Goal: Task Accomplishment & Management: Use online tool/utility

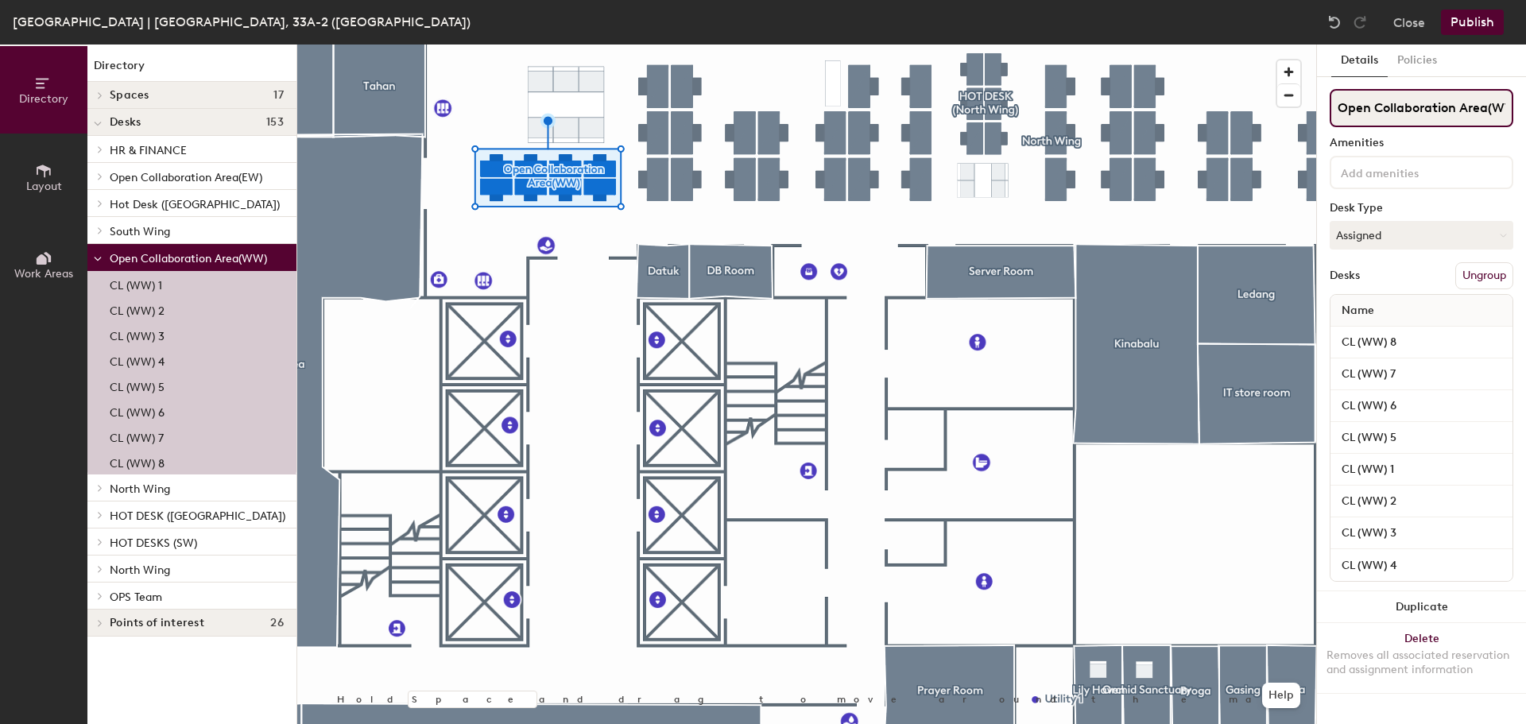
drag, startPoint x: 1489, startPoint y: 104, endPoint x: 1498, endPoint y: 105, distance: 8.8
click at [1489, 105] on input "Open Collaboration Area(WW)" at bounding box center [1422, 108] width 184 height 38
click at [1504, 105] on input "Open Collaboration Area(WW)" at bounding box center [1422, 108] width 184 height 38
type input "Open Collaboration Area(NW)"
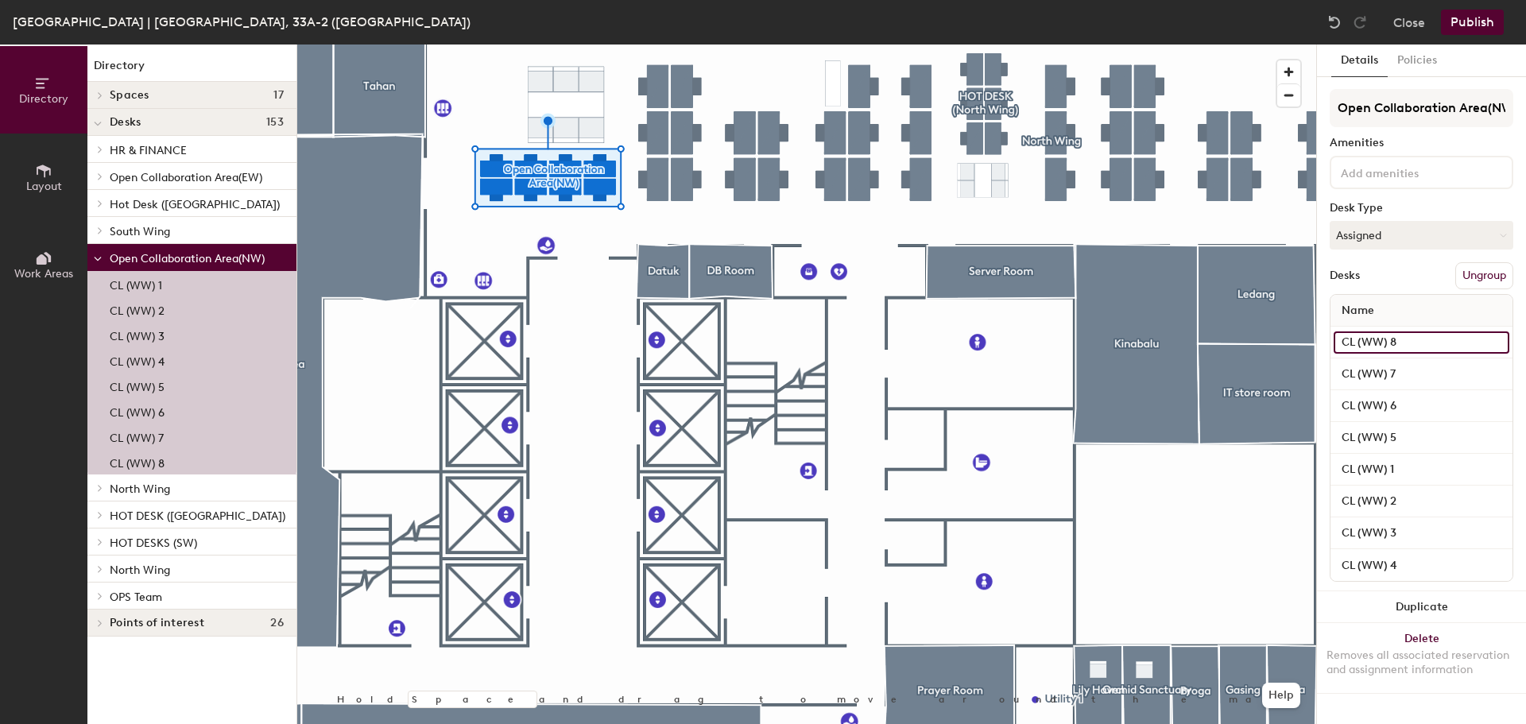
click at [1375, 335] on input "CL (WW) 8" at bounding box center [1422, 342] width 176 height 22
click at [1375, 337] on input "CL (WW) 8" at bounding box center [1422, 342] width 176 height 22
click at [1384, 344] on input "CL (WW) 8" at bounding box center [1422, 342] width 176 height 22
click at [1371, 347] on input "CL (WW) 8" at bounding box center [1422, 342] width 176 height 22
click at [1369, 344] on input "CL (WW) 8" at bounding box center [1422, 342] width 176 height 22
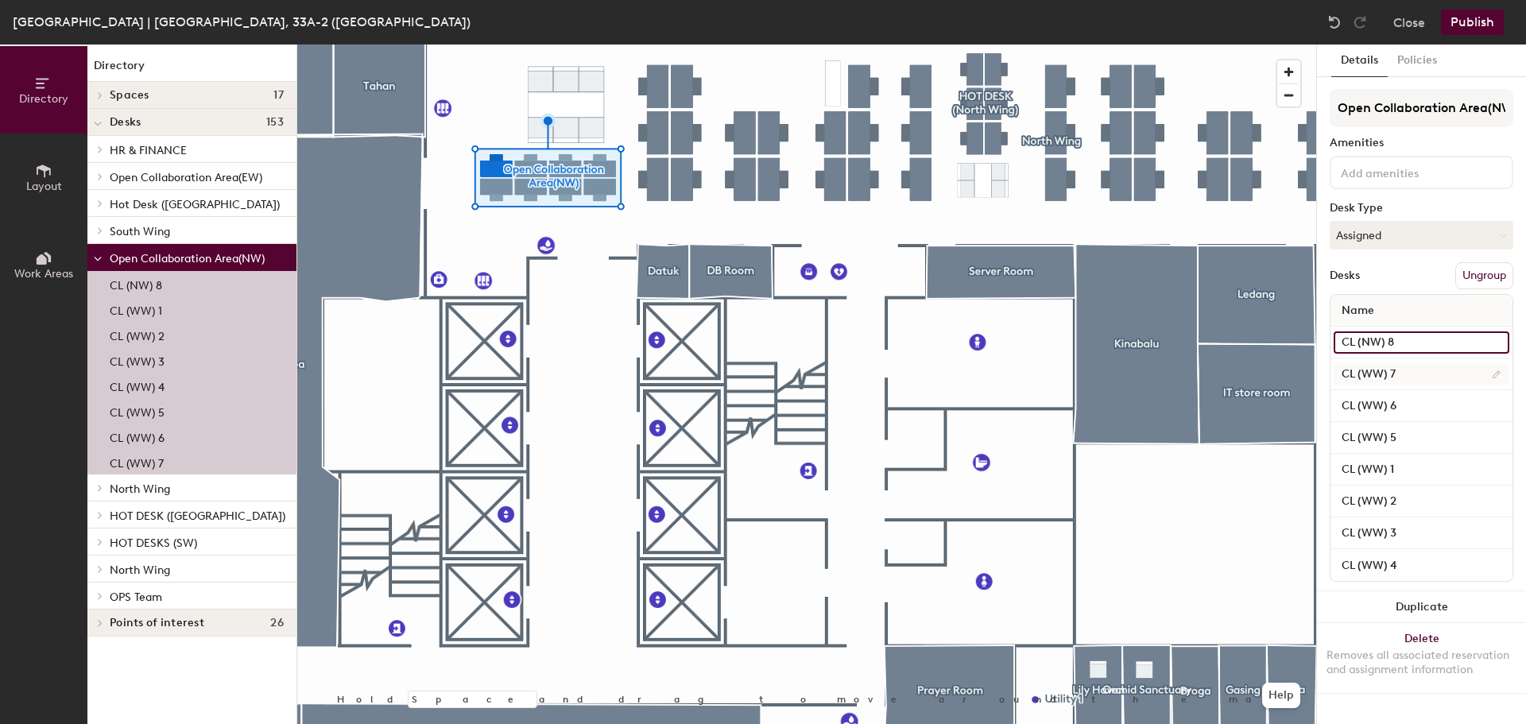
type input "CL (NW) 8"
click at [1366, 376] on input "CL (WW) 7" at bounding box center [1422, 374] width 176 height 22
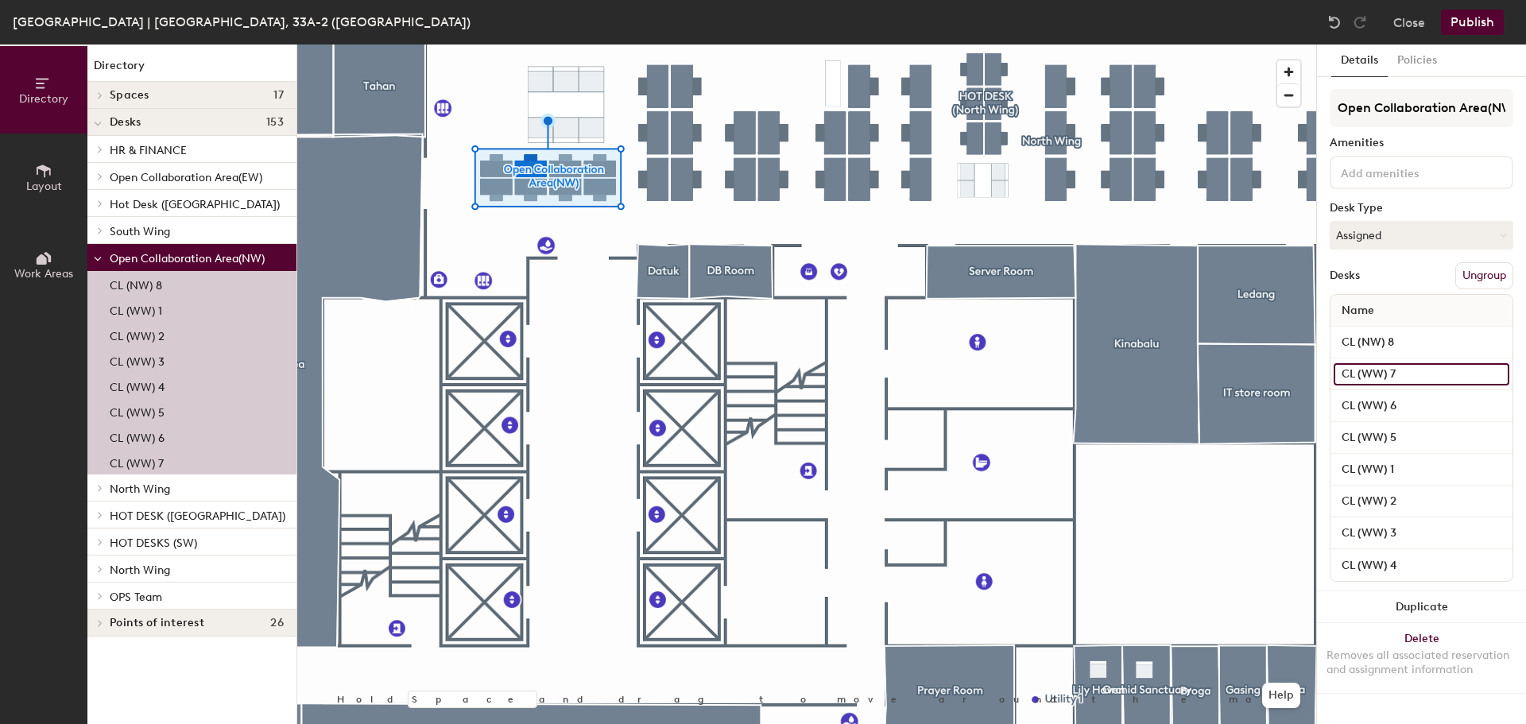
click at [1369, 372] on input "CL (WW) 7" at bounding box center [1422, 374] width 176 height 22
type input "CL (NW) 7"
click at [1361, 412] on input "CL (WW) 6" at bounding box center [1422, 406] width 176 height 22
click at [1370, 401] on input "CL (WW) 6" at bounding box center [1422, 406] width 176 height 22
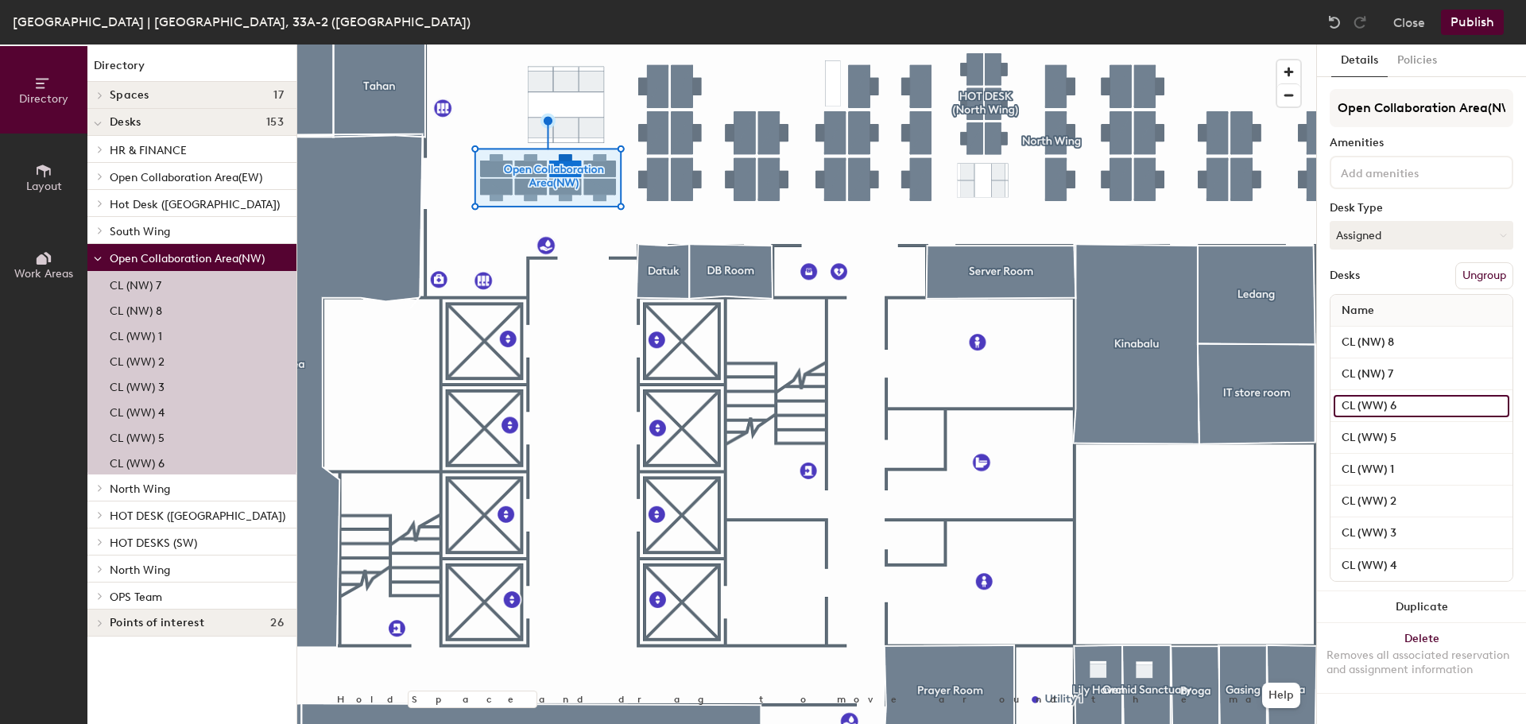
click at [1376, 403] on input "CL (WW) 6" at bounding box center [1422, 406] width 176 height 22
type input "CL (NW) 6"
click at [1364, 432] on input "CL (WW) 5" at bounding box center [1422, 438] width 176 height 22
click at [1370, 430] on input "CL (WW) 5" at bounding box center [1422, 438] width 176 height 22
type input "CL (NW) 5"
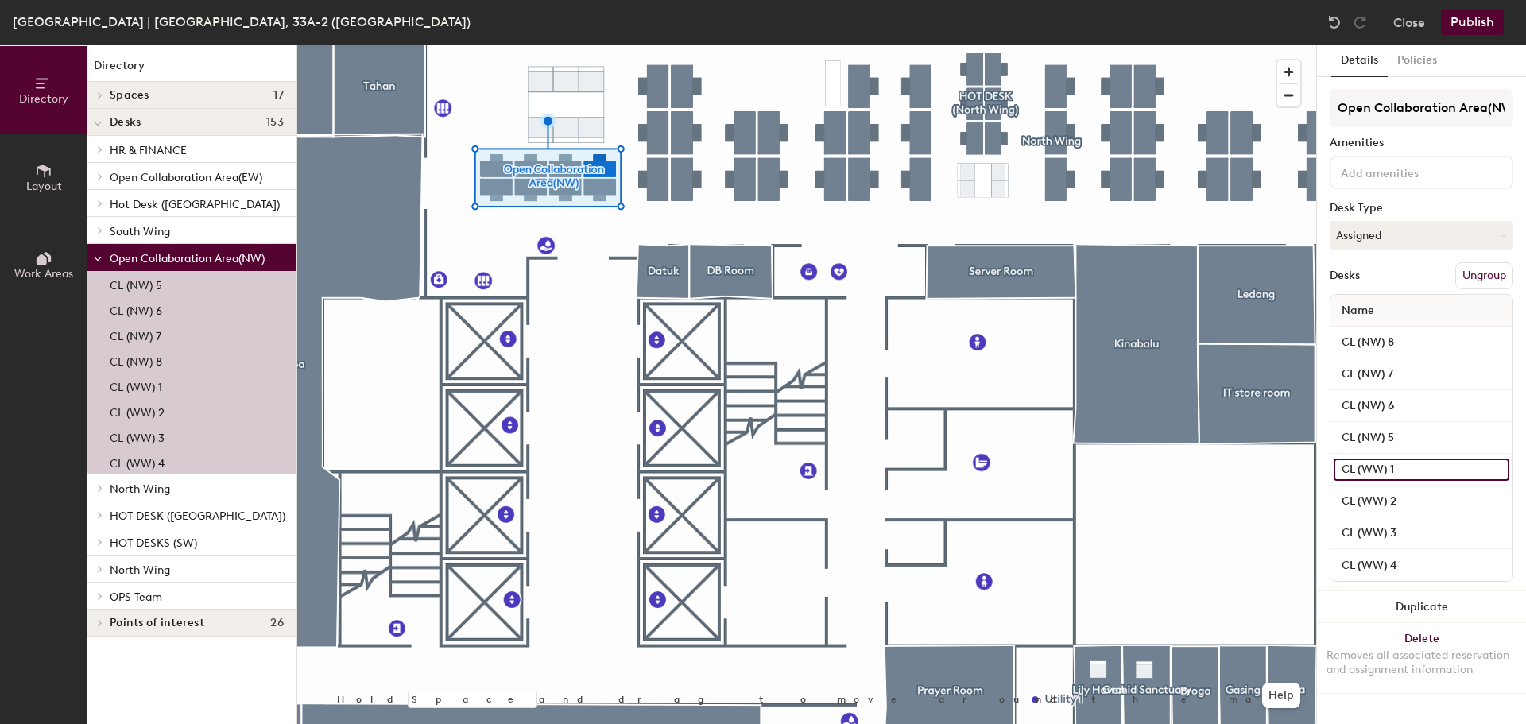
click at [1370, 468] on input "CL (WW) 1" at bounding box center [1422, 470] width 176 height 22
click at [1374, 467] on input "CL (WW) 1" at bounding box center [1422, 470] width 176 height 22
type input "CL (NW) 1"
click at [1357, 504] on input "CL (WW) 2" at bounding box center [1422, 501] width 176 height 22
click at [1368, 496] on input "CL (WW) 2" at bounding box center [1422, 501] width 176 height 22
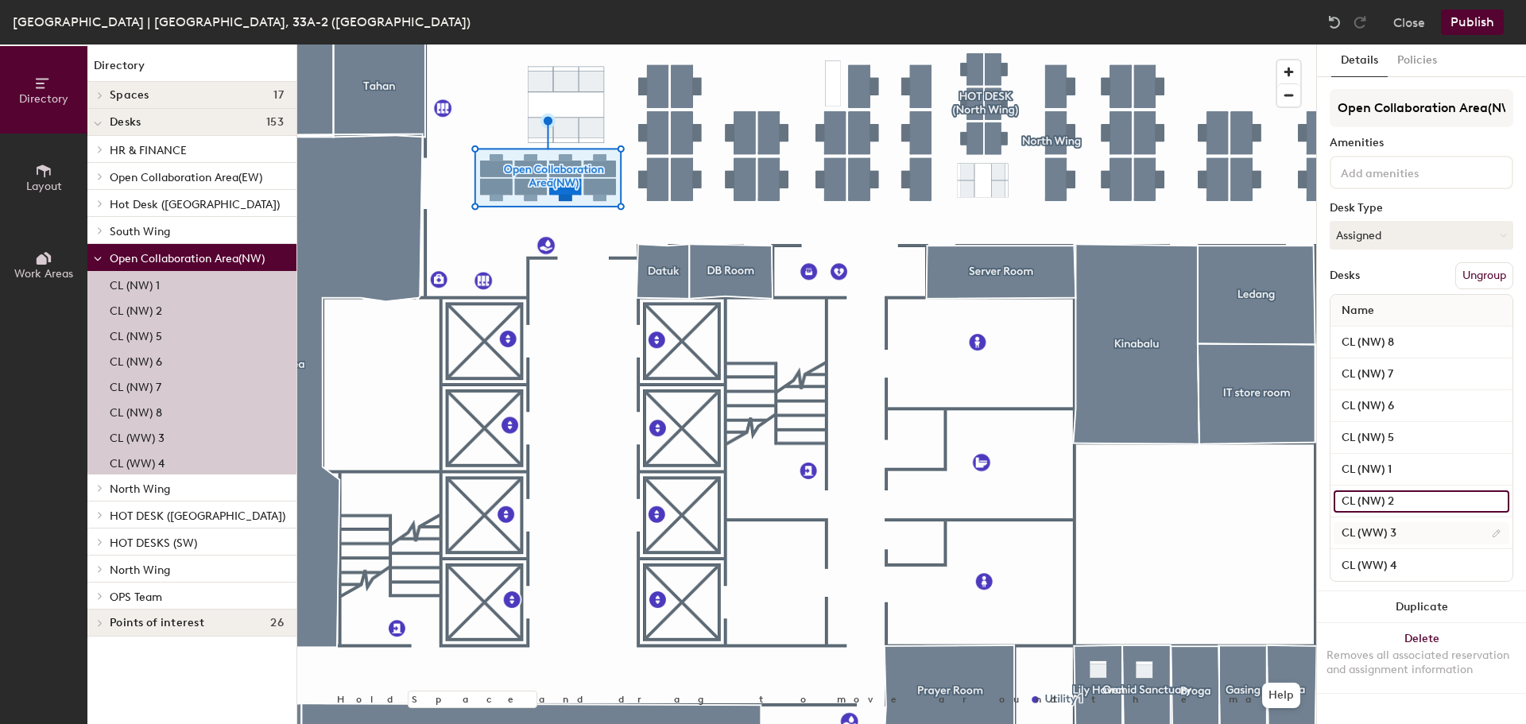
type input "CL (NW) 2"
click at [1369, 529] on input "CL (WW) 3" at bounding box center [1422, 533] width 176 height 22
click at [1372, 527] on input "CL (WW) 3" at bounding box center [1422, 533] width 176 height 22
type input "CL (NW) 3"
click at [1369, 567] on input "CL (WW) 4" at bounding box center [1422, 565] width 176 height 22
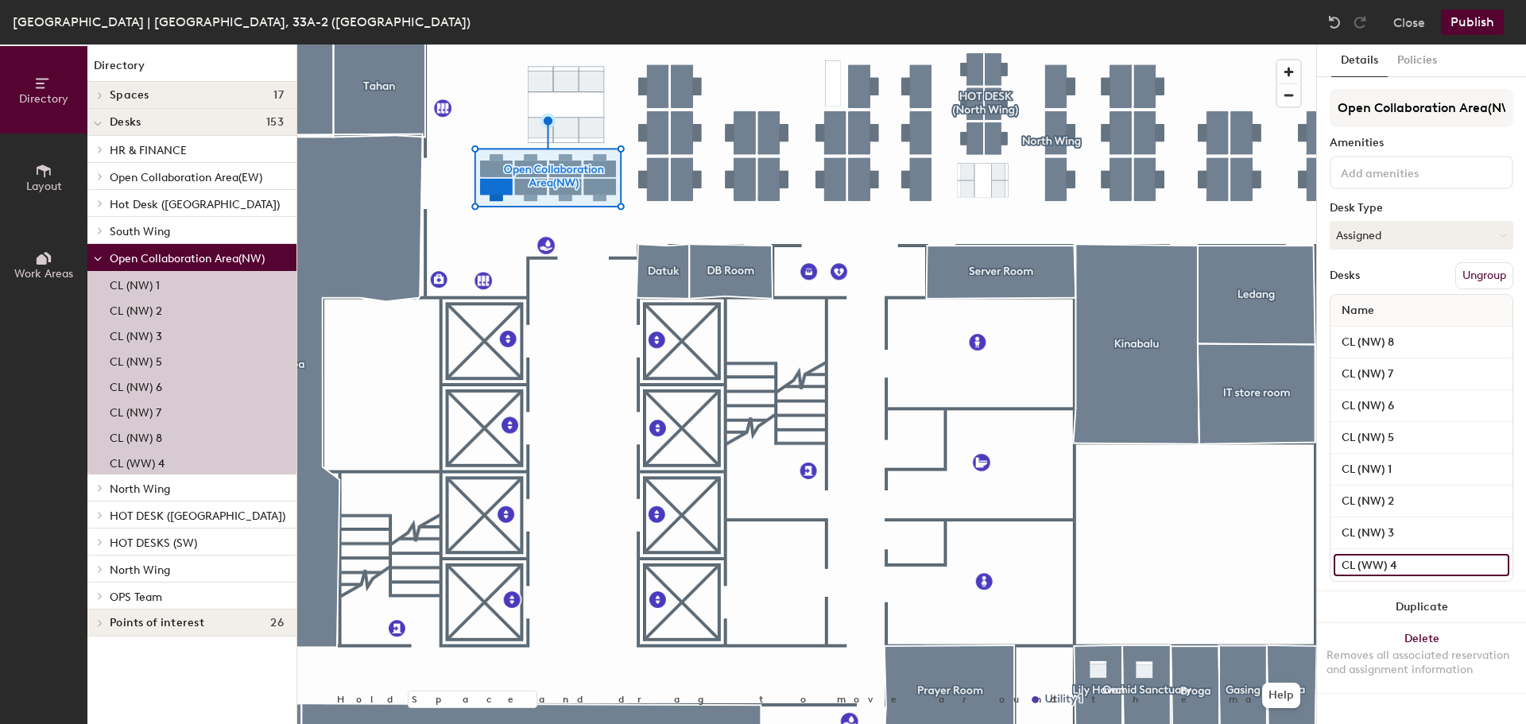
click at [1372, 563] on input "CL (WW) 4" at bounding box center [1422, 565] width 176 height 22
type input "CL (NW) 4"
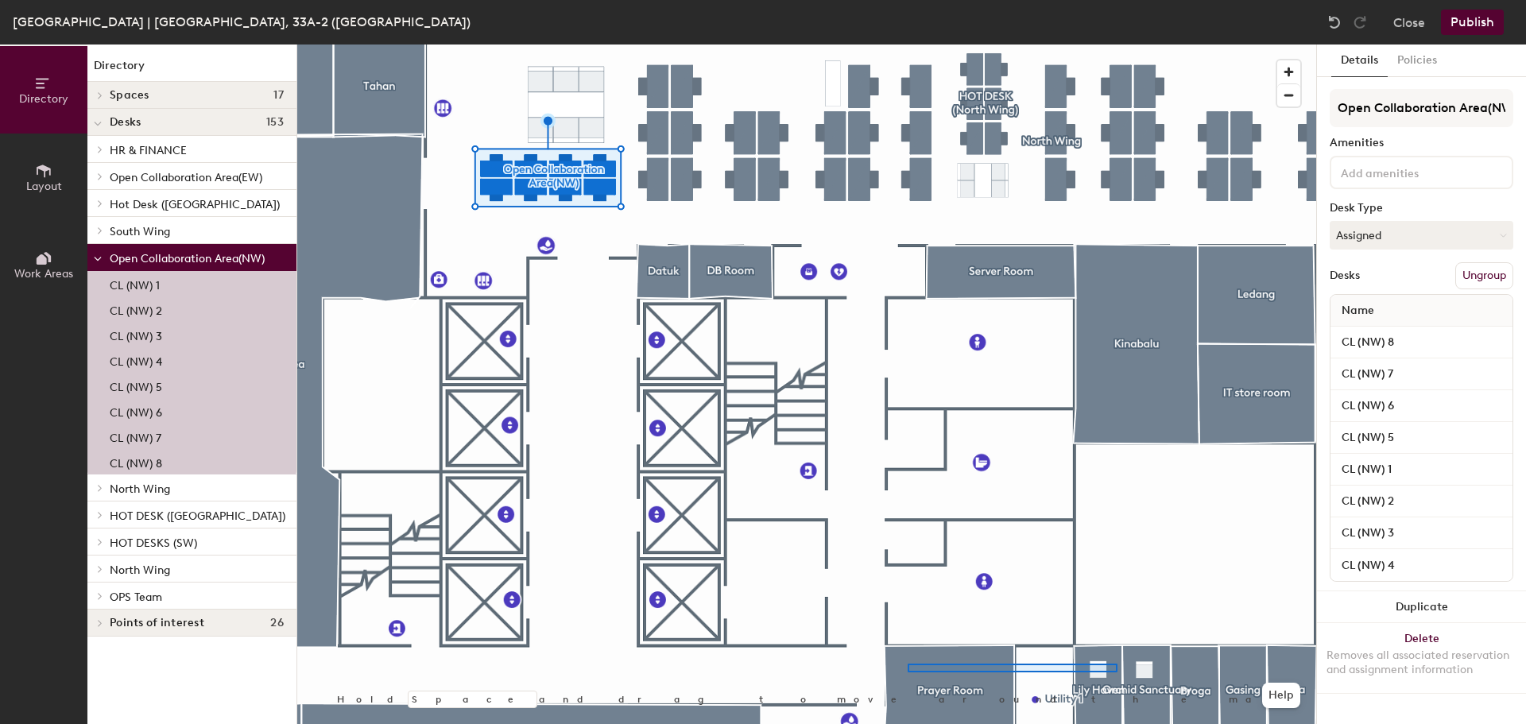
click at [907, 45] on div at bounding box center [806, 45] width 1019 height 0
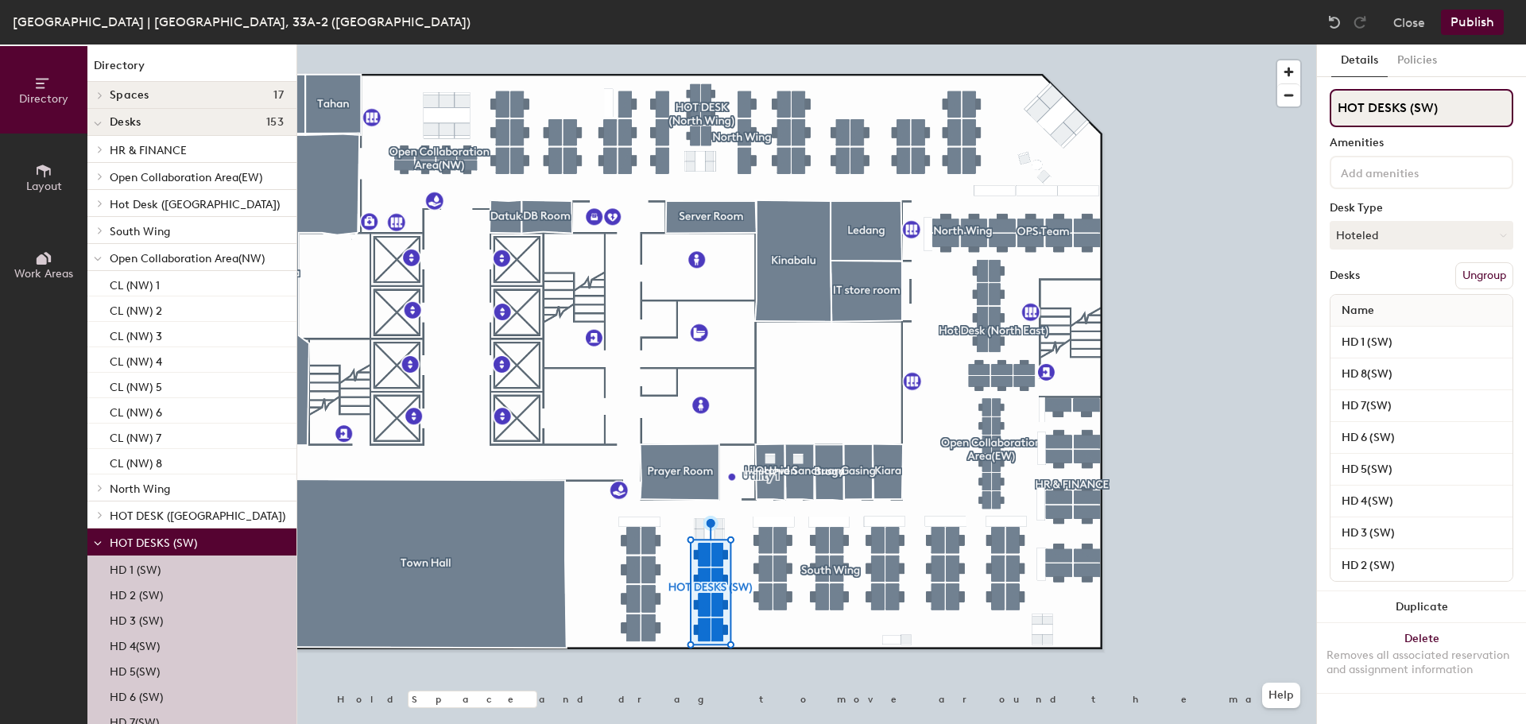
drag, startPoint x: 1406, startPoint y: 109, endPoint x: 1322, endPoint y: 102, distance: 83.8
click at [1322, 102] on div "Details Policies HOT DESKS (SW) Amenities Desk Type Hoteled Desks Ungroup Name …" at bounding box center [1421, 385] width 209 height 680
type input "Hot Desks (SW)"
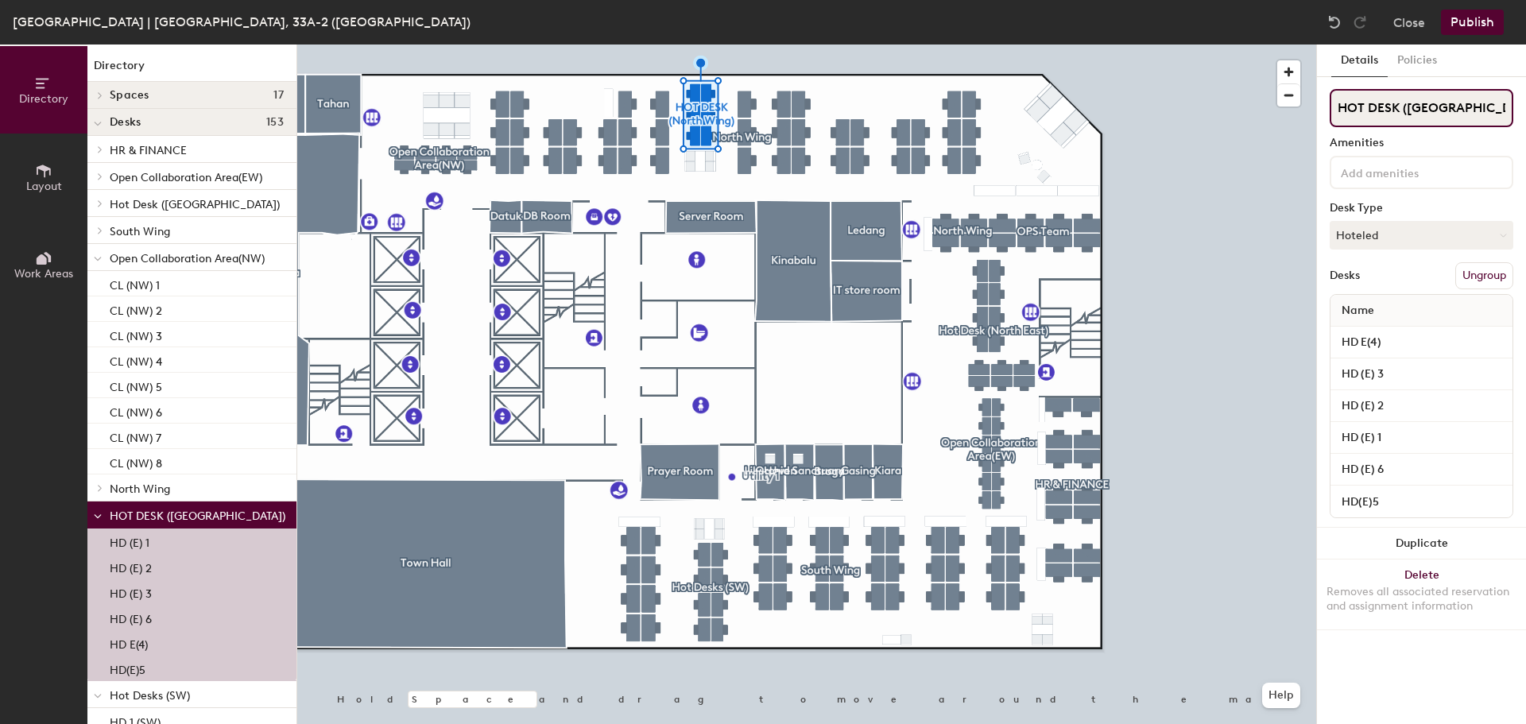
click at [1392, 98] on input "HOT DESK ([GEOGRAPHIC_DATA])" at bounding box center [1422, 108] width 184 height 38
click at [1297, 118] on div "Directory Layout Work Areas Directory Spaces 17 Broga Datuk DB Room Escapism Ga…" at bounding box center [763, 385] width 1526 height 680
type input "Hot Desk ([GEOGRAPHIC_DATA])"
click at [1237, 45] on div at bounding box center [806, 45] width 1019 height 0
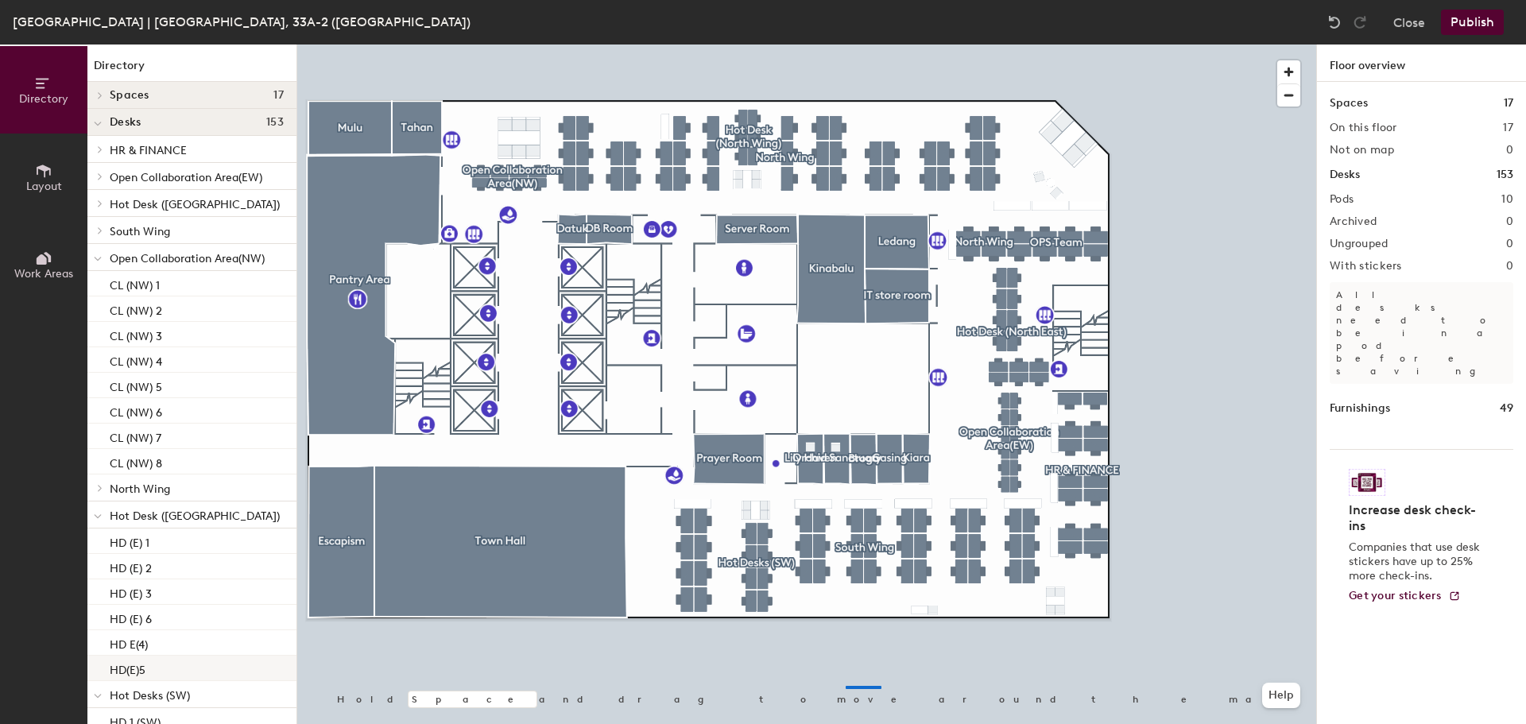
drag, startPoint x: 1400, startPoint y: 109, endPoint x: 260, endPoint y: 665, distance: 1268.2
click at [846, 45] on div at bounding box center [806, 45] width 1019 height 0
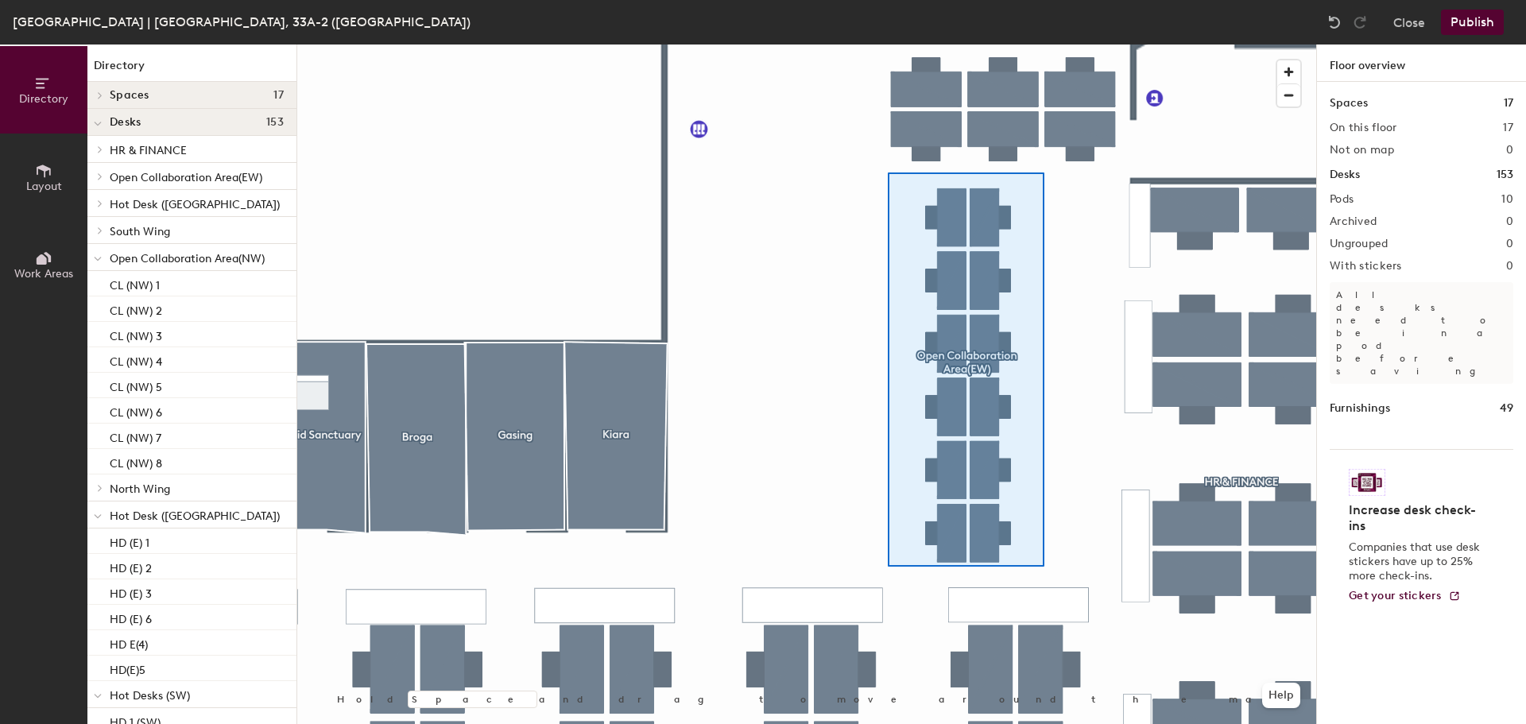
click at [888, 45] on div at bounding box center [806, 45] width 1019 height 0
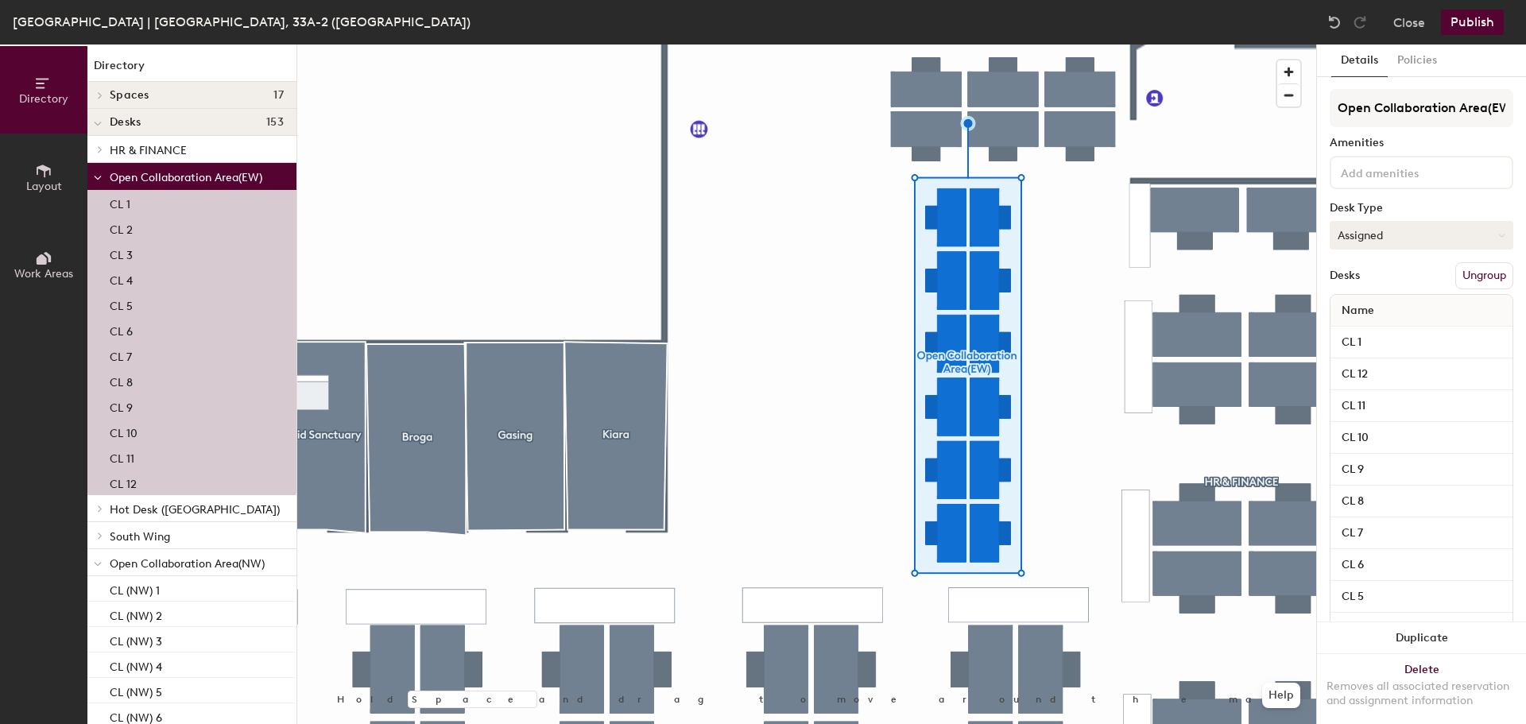
click at [1415, 243] on button "Assigned" at bounding box center [1422, 235] width 184 height 29
click at [1399, 329] on div "Hoteled" at bounding box center [1409, 332] width 159 height 24
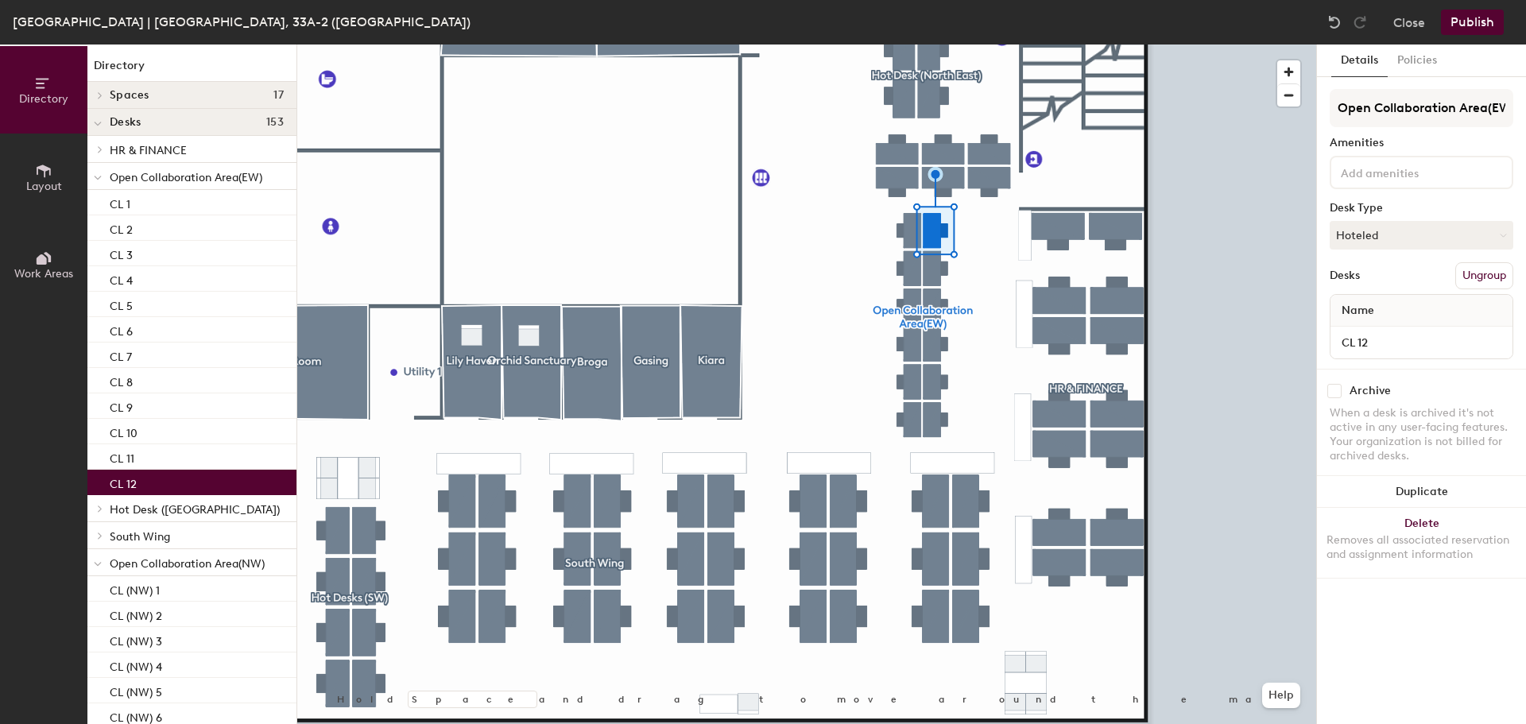
click at [1524, 460] on div "Directory Layout Work Areas Directory Spaces 17 Broga Datuk DB Room Escapism Ga…" at bounding box center [763, 385] width 1526 height 680
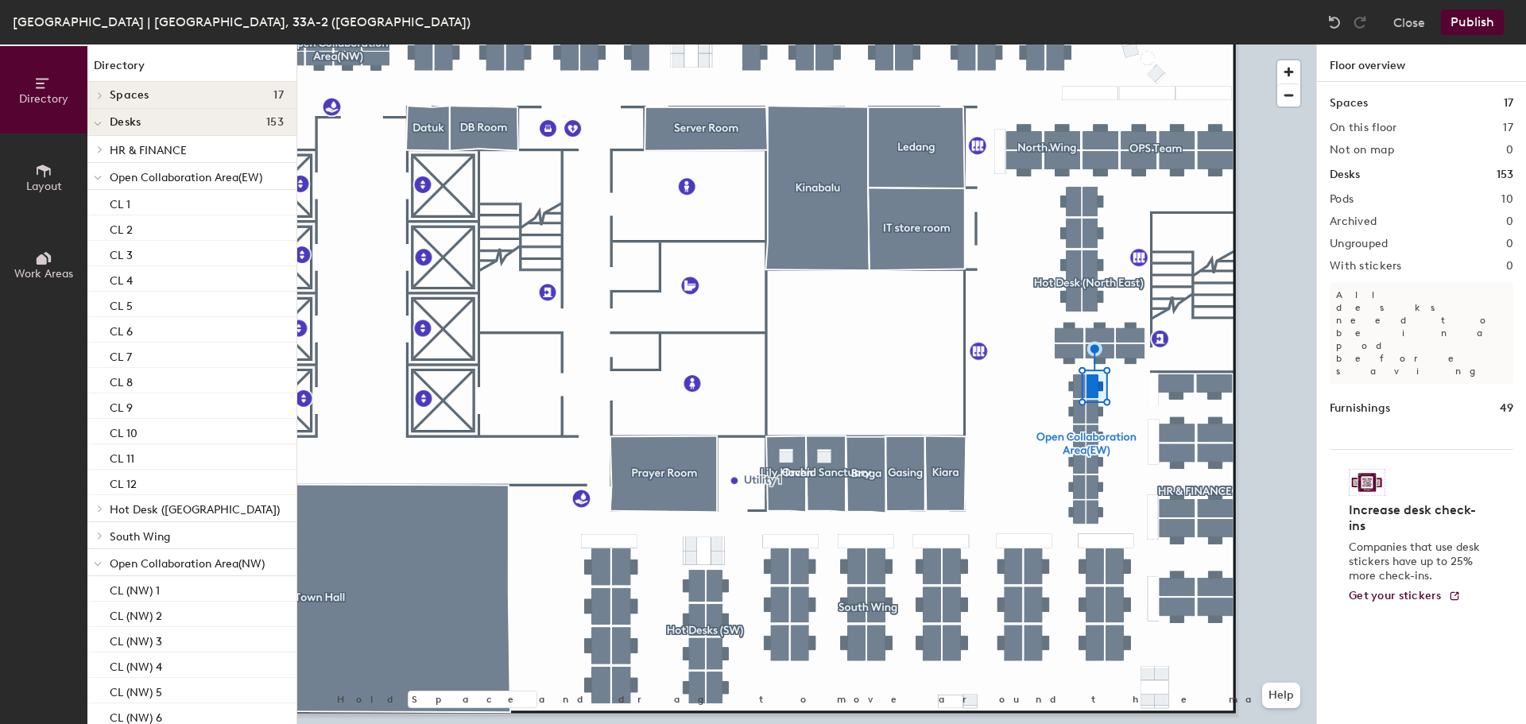
click at [1411, 383] on div "Directory Layout Work Areas Directory Spaces 17 Broga Datuk DB Room Escapism Ga…" at bounding box center [763, 385] width 1526 height 680
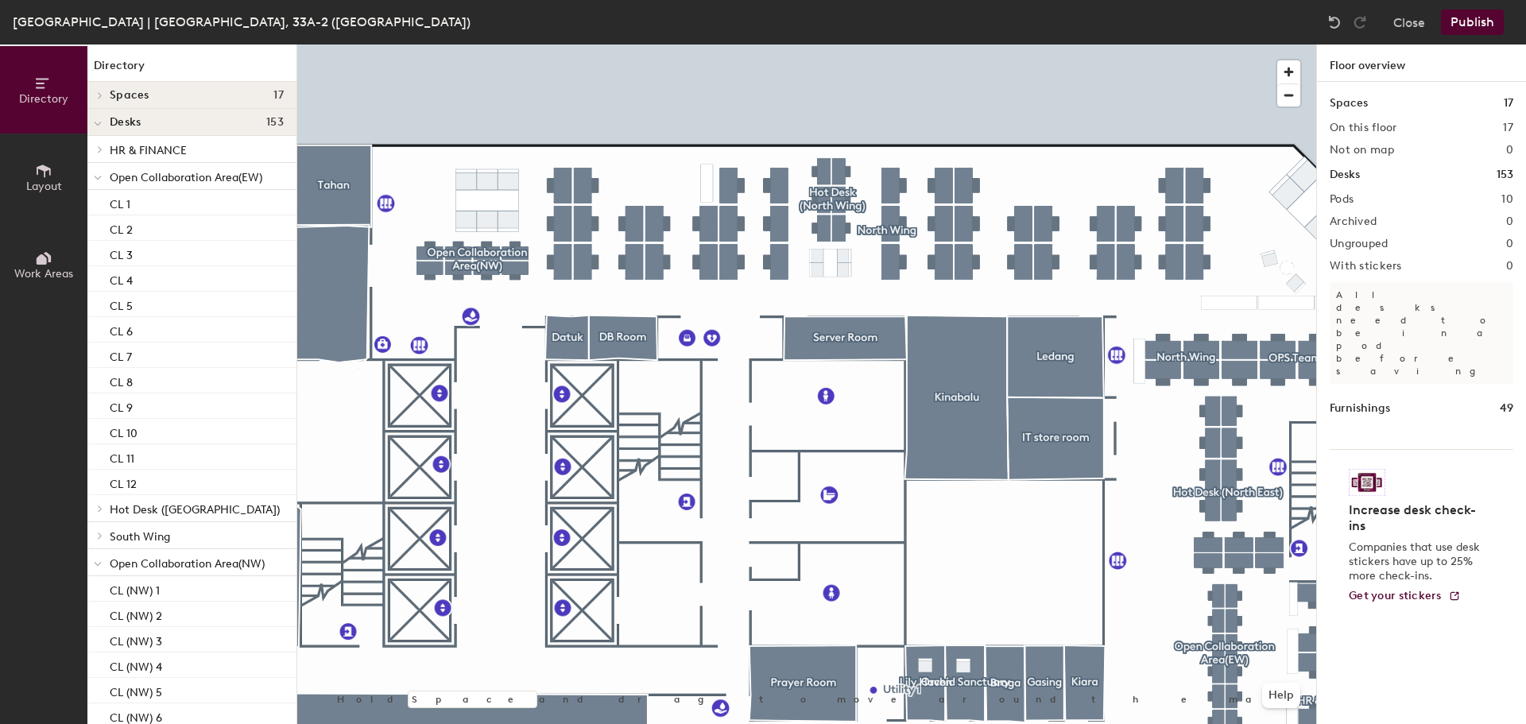
click at [578, 33] on div "[GEOGRAPHIC_DATA] | [GEOGRAPHIC_DATA], 33A-2 (Sky Garden) Close Publish Directo…" at bounding box center [763, 362] width 1526 height 724
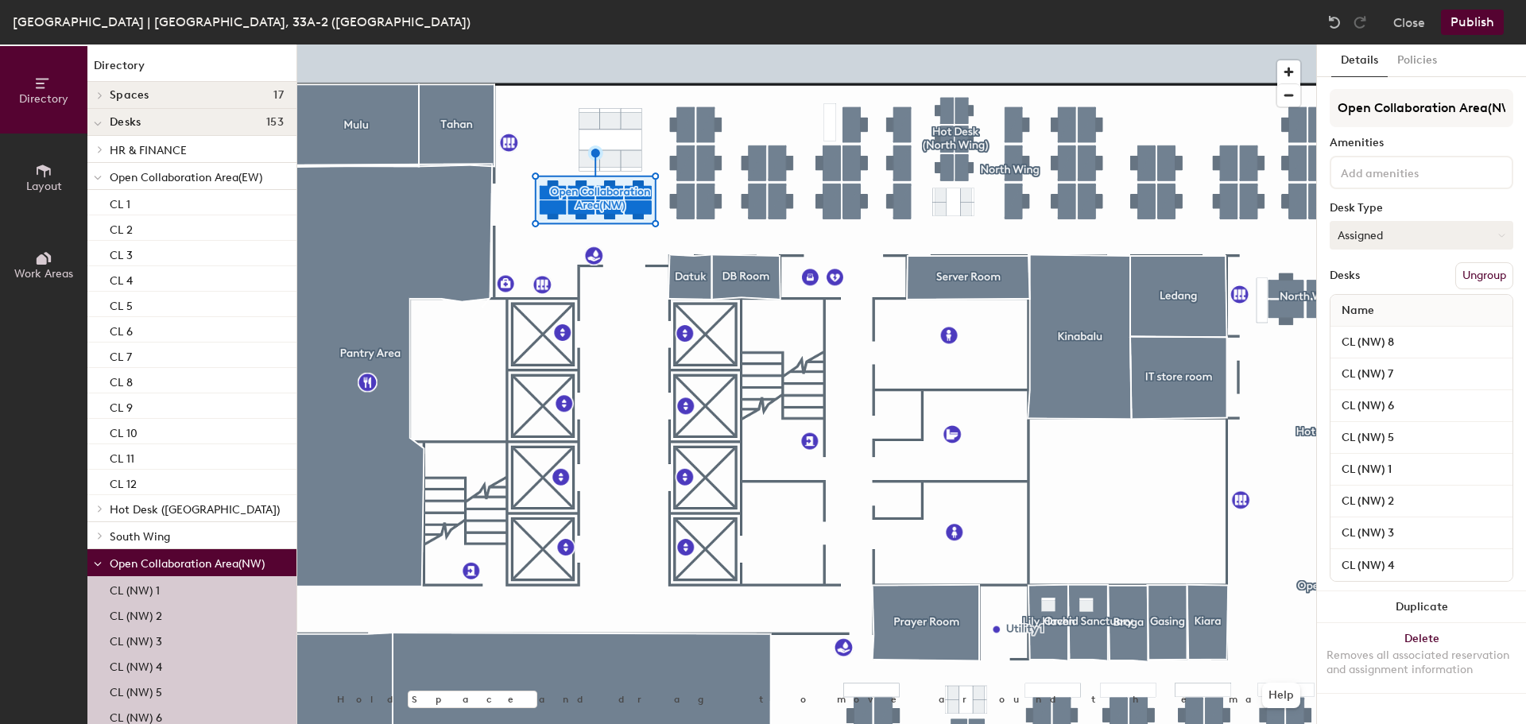
click at [1373, 226] on button "Assigned" at bounding box center [1422, 235] width 184 height 29
click at [1360, 331] on div "Hoteled" at bounding box center [1409, 332] width 159 height 24
click at [1469, 22] on button "Publish" at bounding box center [1472, 22] width 63 height 25
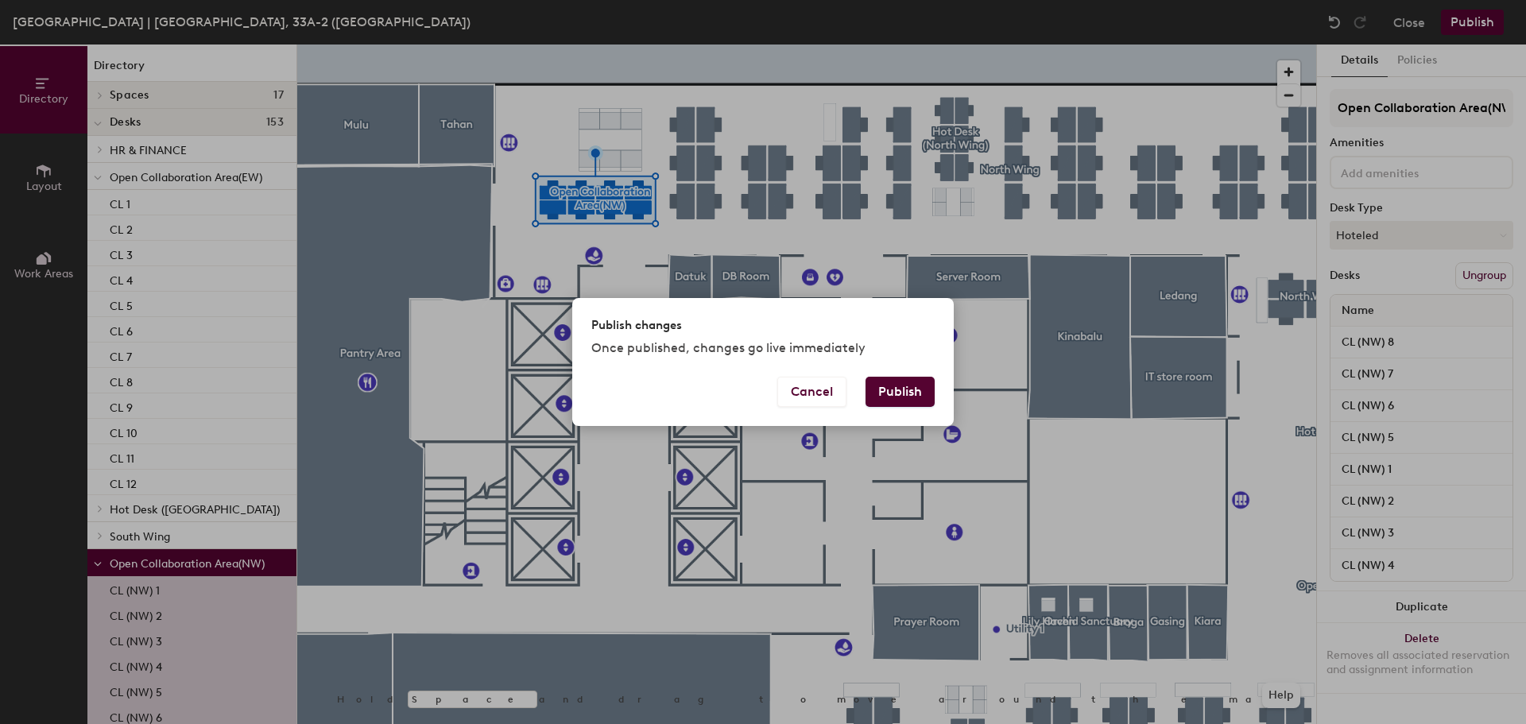
click at [901, 398] on button "Publish" at bounding box center [899, 392] width 69 height 30
